Goal: Navigation & Orientation: Find specific page/section

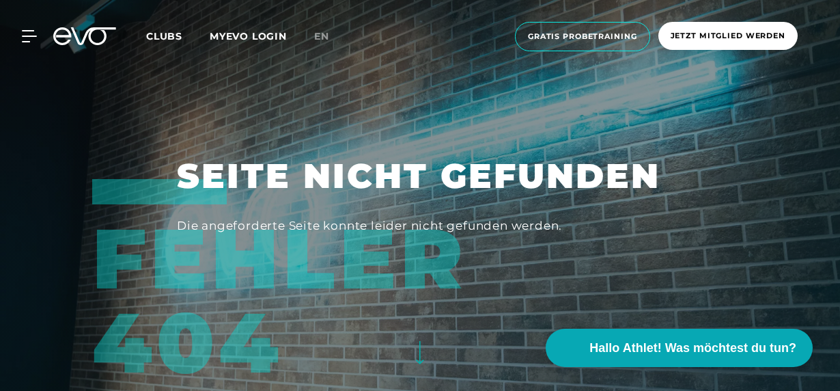
click at [35, 31] on icon at bounding box center [29, 36] width 14 height 11
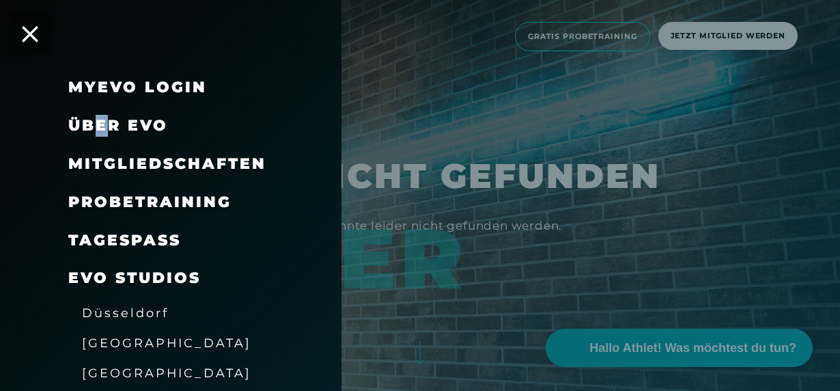
click at [102, 124] on span "Über EVO" at bounding box center [118, 125] width 100 height 18
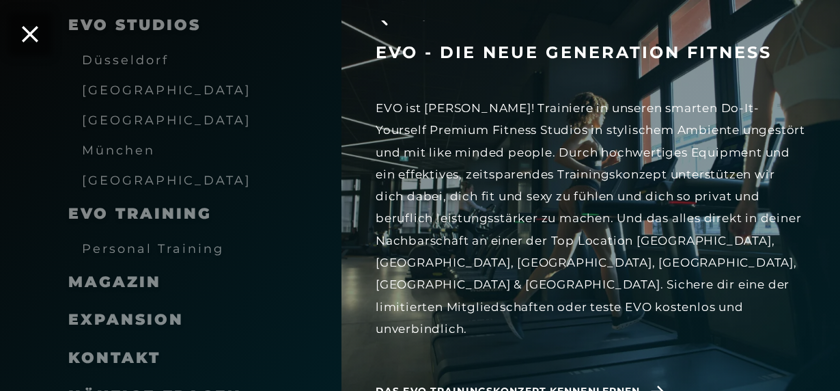
scroll to position [318, 0]
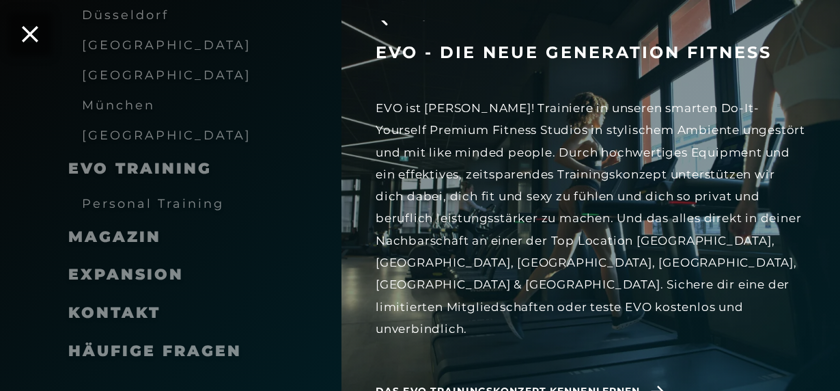
click at [190, 355] on span "Häufige Fragen" at bounding box center [155, 351] width 174 height 18
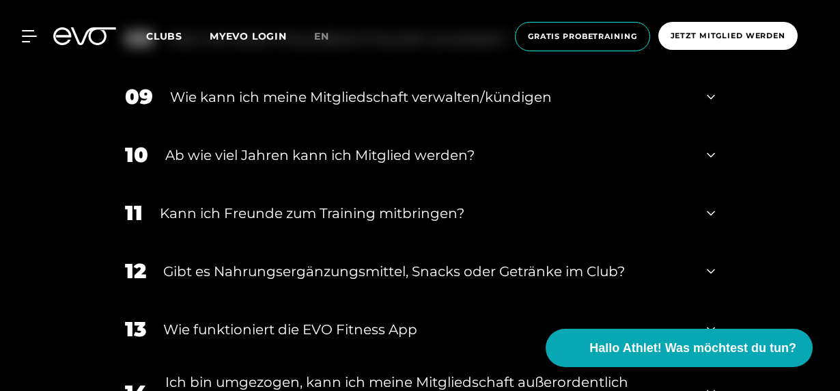
scroll to position [1025, 0]
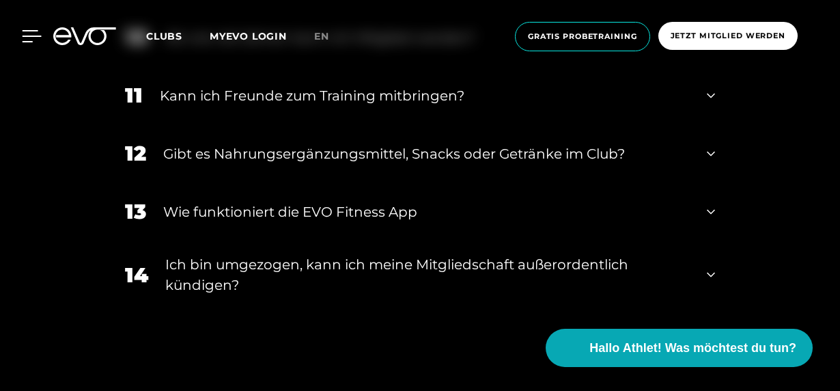
click at [26, 38] on icon at bounding box center [32, 36] width 20 height 12
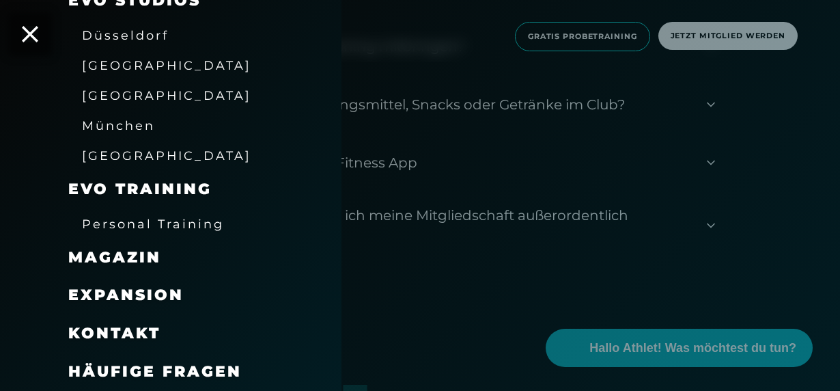
scroll to position [1093, 0]
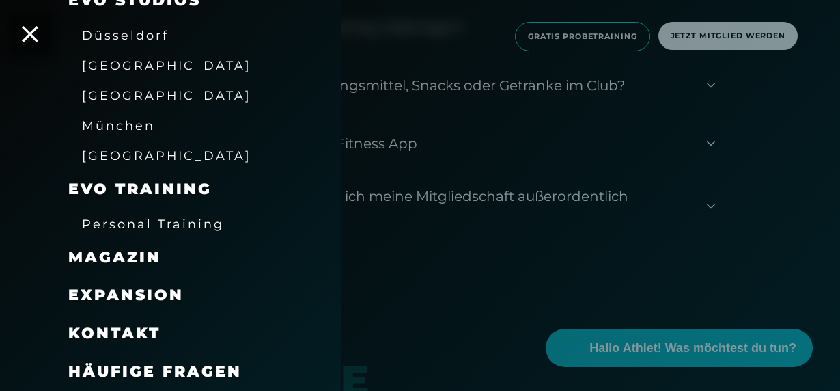
click at [115, 257] on span "Magazin" at bounding box center [114, 257] width 93 height 18
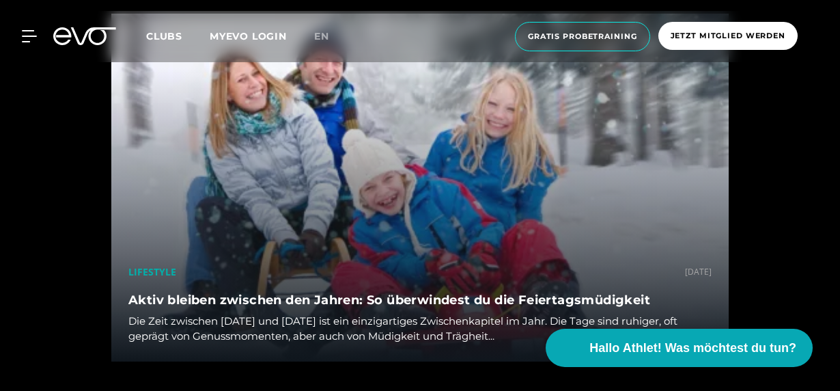
scroll to position [1708, 0]
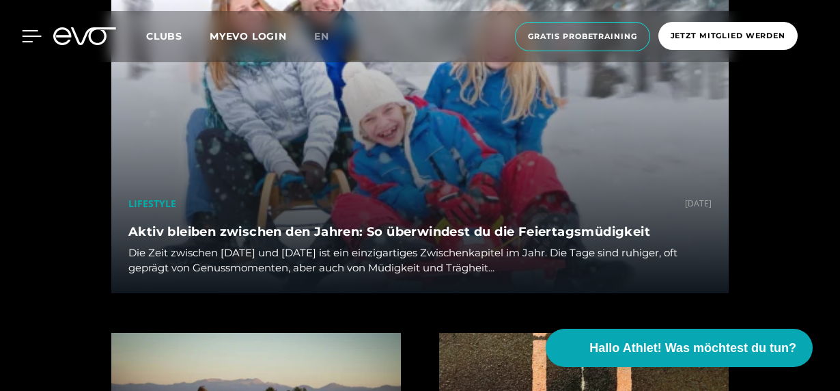
click at [28, 36] on icon at bounding box center [32, 36] width 19 height 11
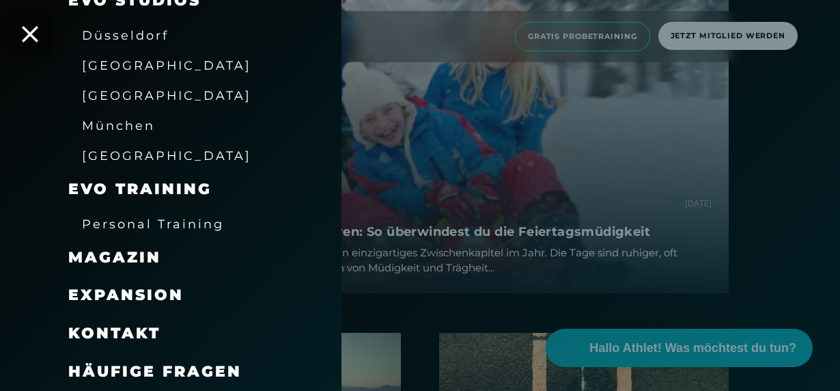
scroll to position [277, 0]
click at [138, 331] on span "Kontakt" at bounding box center [114, 333] width 92 height 18
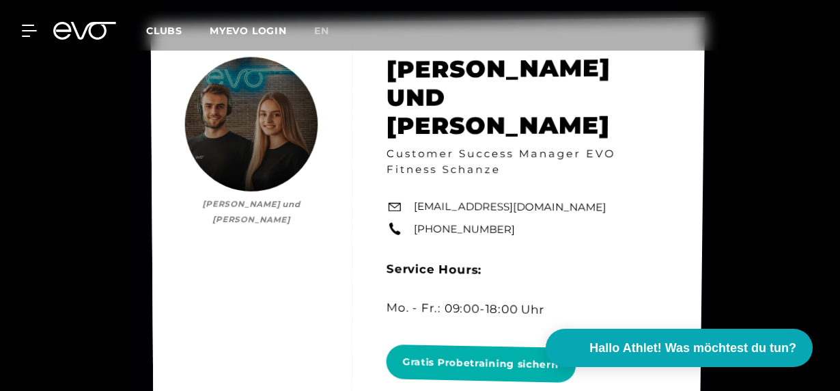
scroll to position [6195, 0]
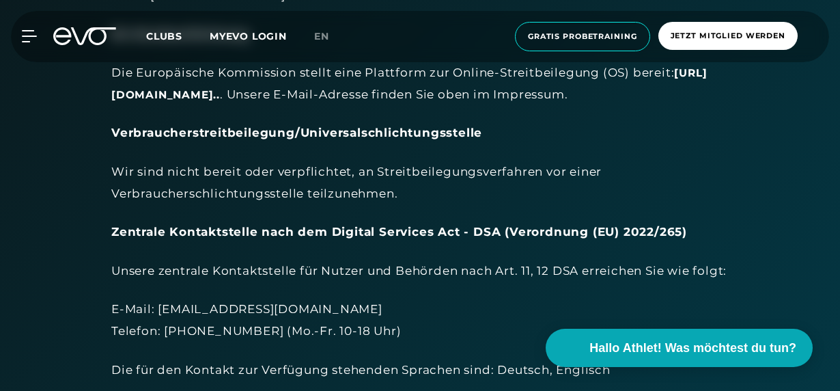
scroll to position [820, 0]
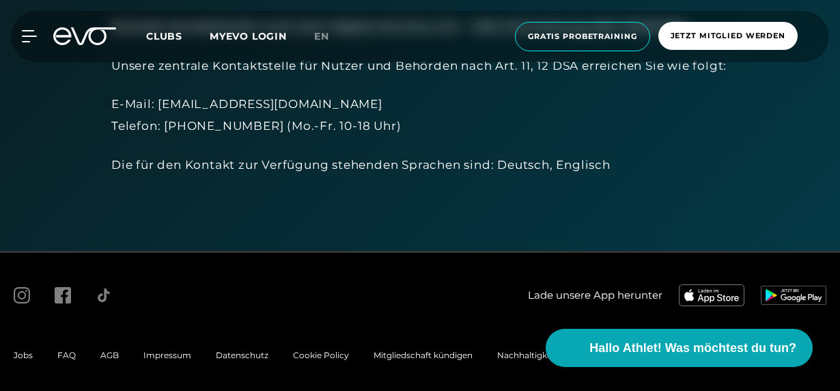
click at [592, 360] on span "Kontakt" at bounding box center [598, 355] width 33 height 10
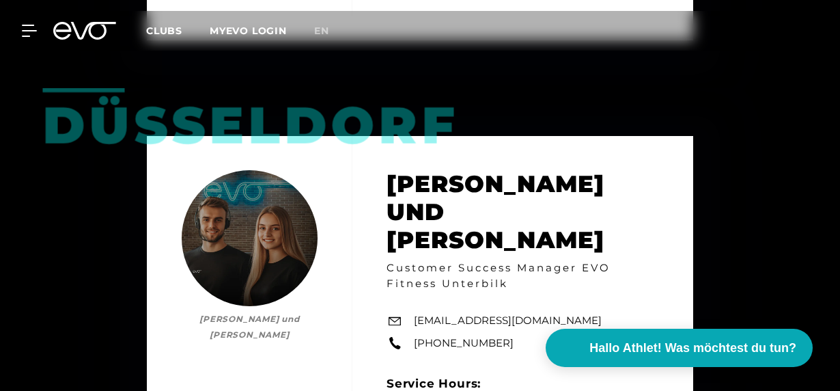
scroll to position [1845, 0]
